Goal: Information Seeking & Learning: Learn about a topic

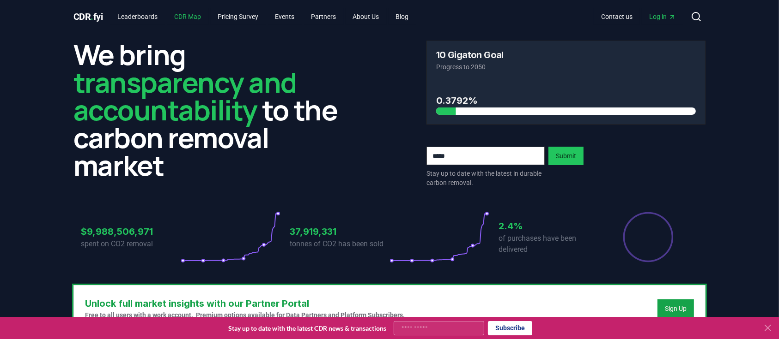
click at [206, 16] on link "CDR Map" at bounding box center [188, 16] width 42 height 17
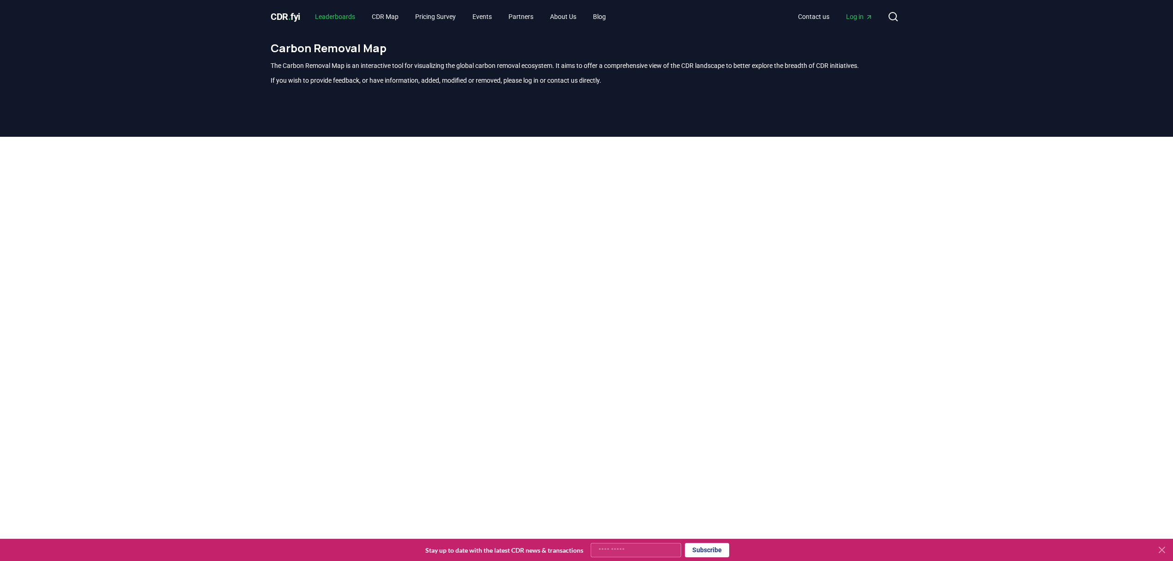
click at [336, 18] on link "Leaderboards" at bounding box center [335, 16] width 55 height 17
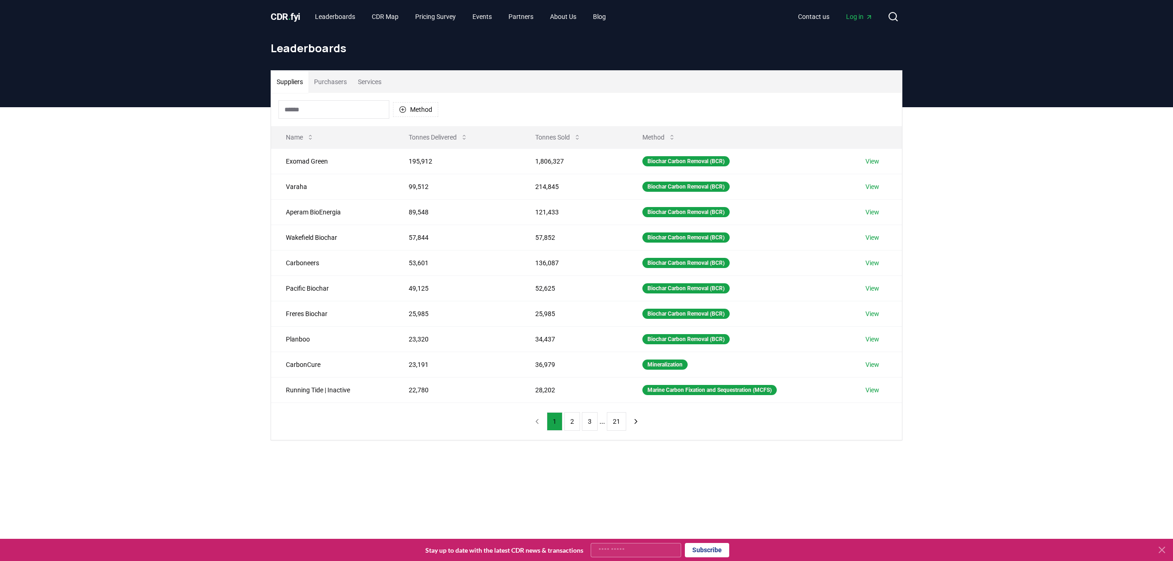
click at [339, 80] on button "Purchasers" at bounding box center [331, 82] width 44 height 22
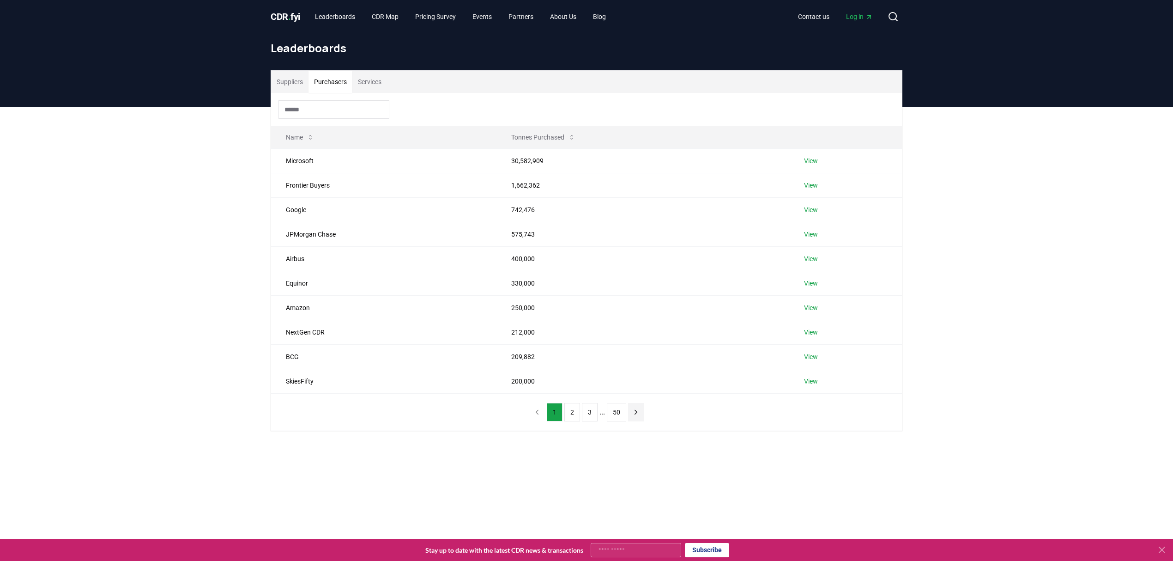
click at [630, 339] on button "next page" at bounding box center [636, 412] width 16 height 18
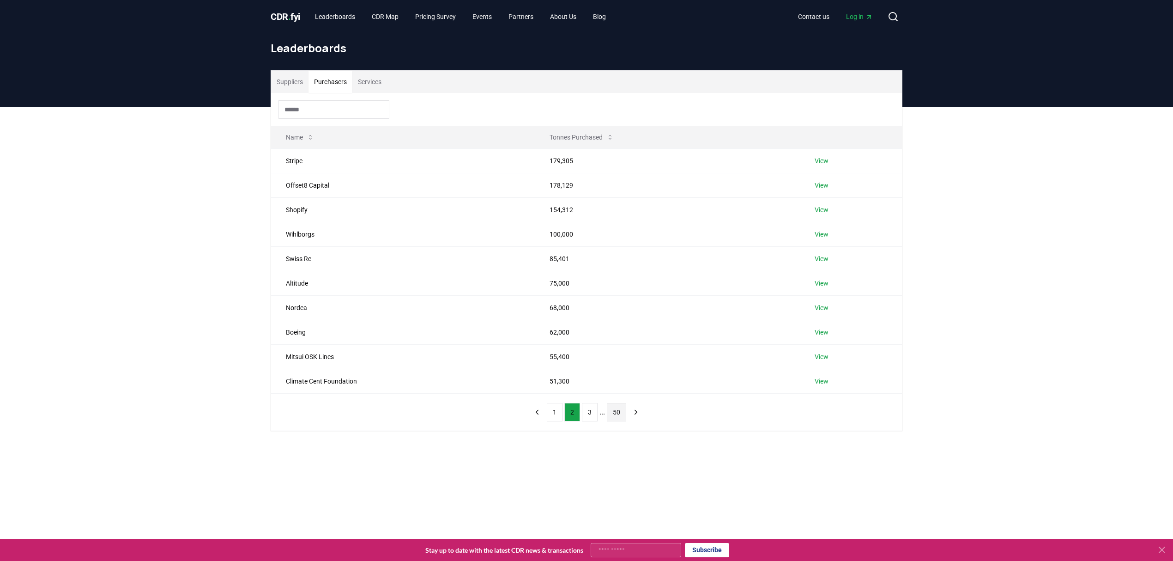
click at [614, 339] on button "50" at bounding box center [616, 412] width 19 height 18
click at [527, 339] on button "previous page" at bounding box center [534, 412] width 16 height 18
click at [544, 339] on button "1" at bounding box center [551, 412] width 16 height 18
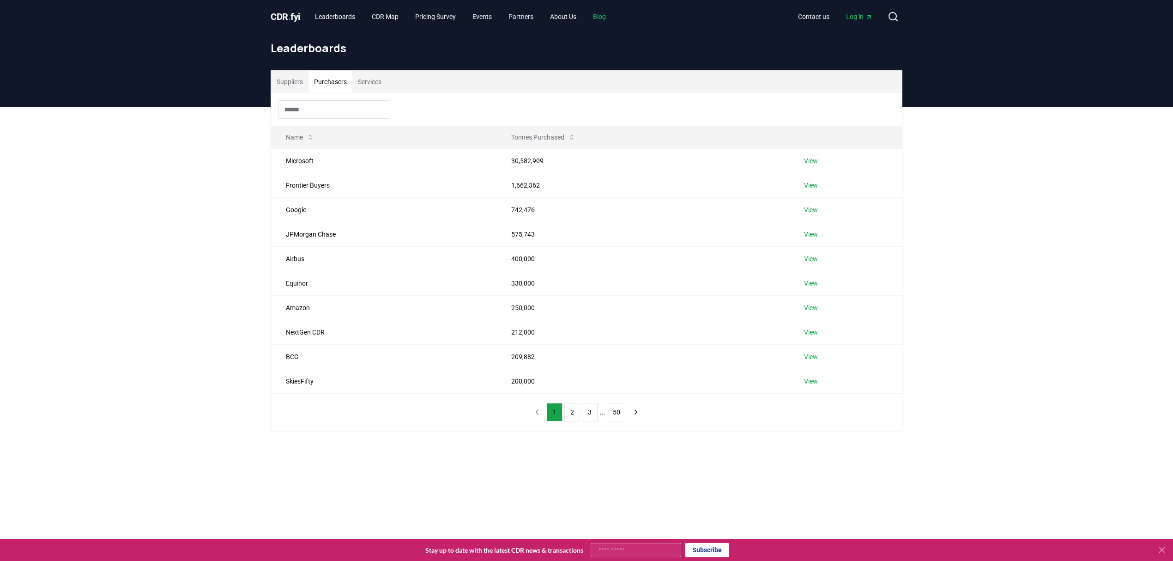
click at [613, 14] on link "Blog" at bounding box center [600, 16] width 28 height 17
click at [613, 17] on link "Blog" at bounding box center [600, 16] width 28 height 17
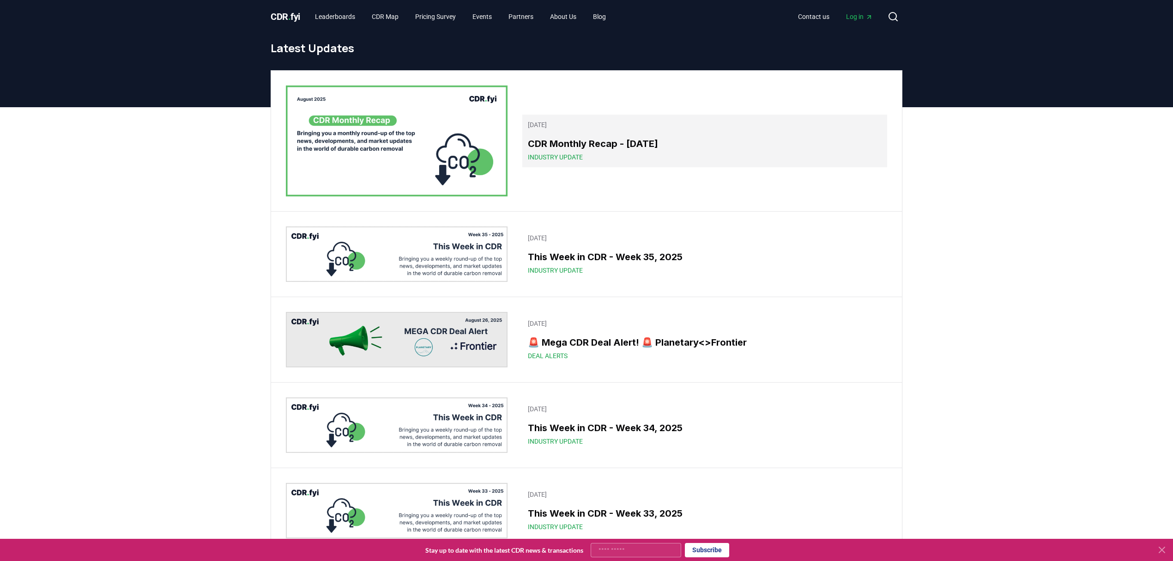
click at [594, 145] on h3 "CDR Monthly Recap - [DATE]" at bounding box center [705, 144] width 354 height 14
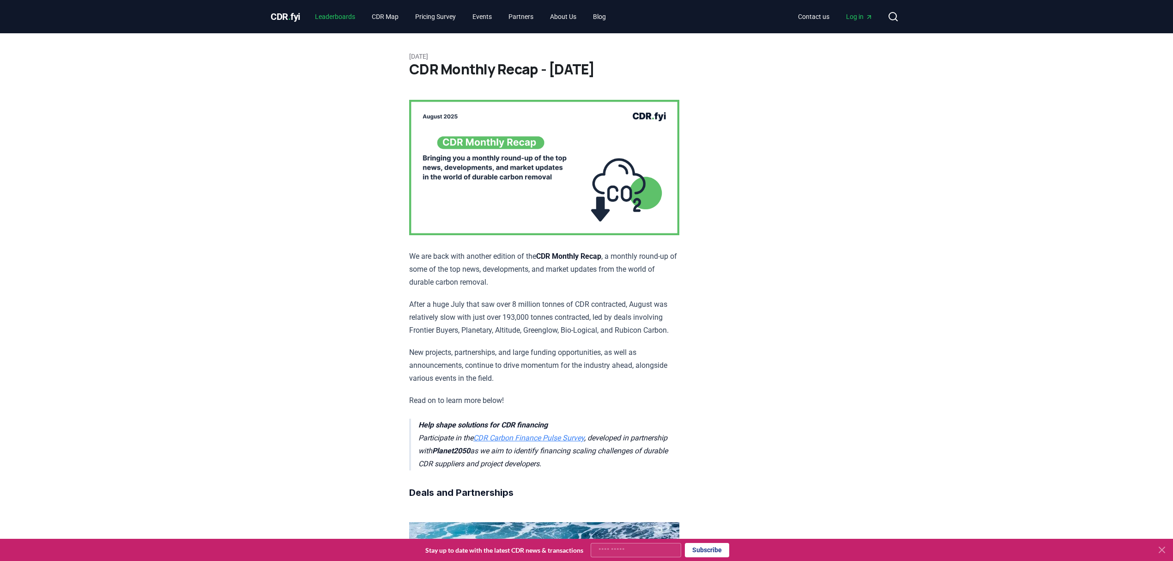
click at [329, 17] on link "Leaderboards" at bounding box center [335, 16] width 55 height 17
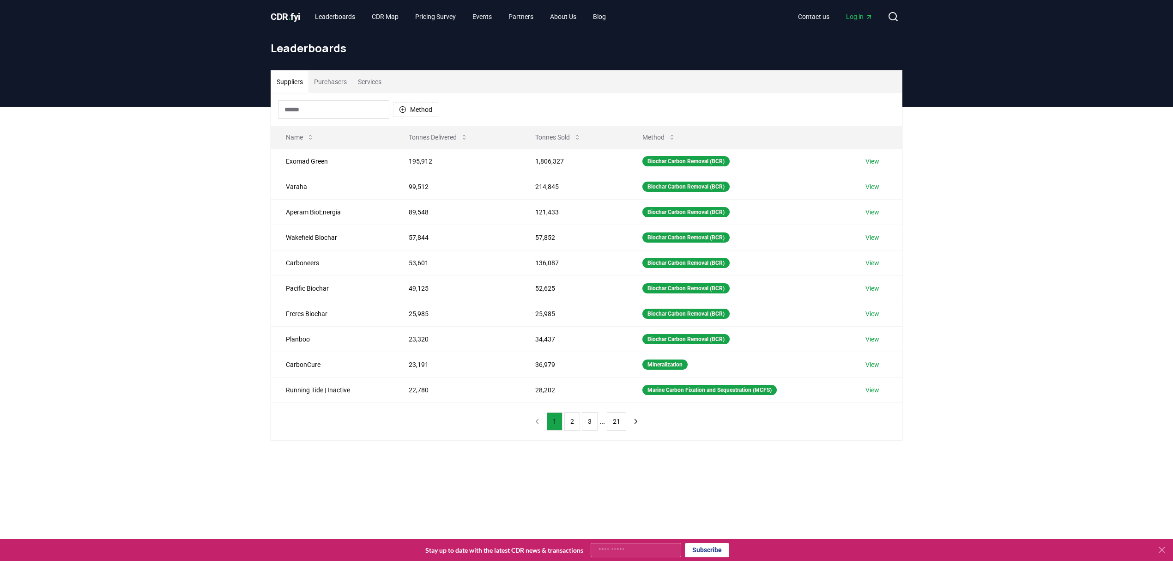
click at [335, 79] on button "Purchasers" at bounding box center [331, 82] width 44 height 22
